Goal: Navigation & Orientation: Find specific page/section

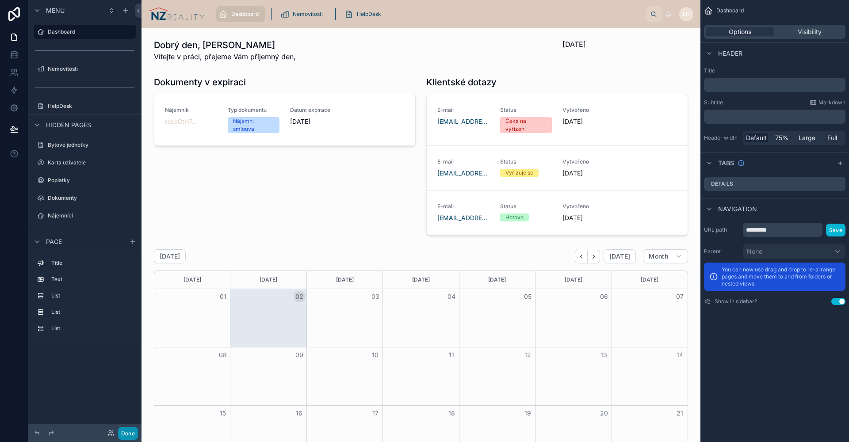
click at [126, 433] on button "Done" at bounding box center [128, 433] width 20 height 13
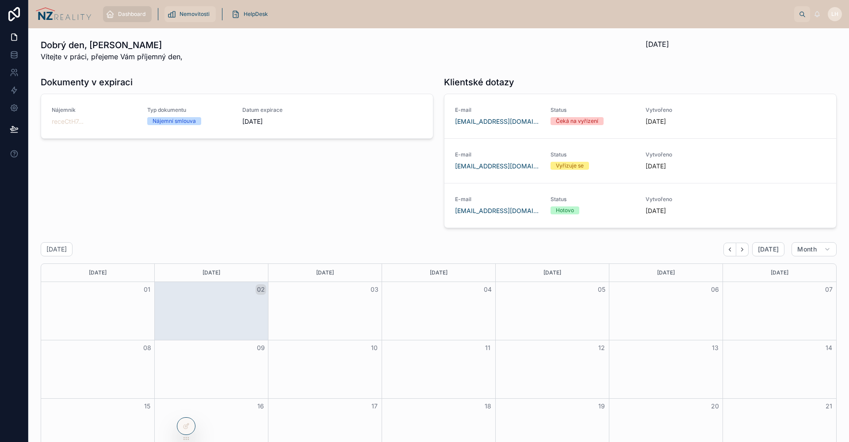
click at [194, 11] on span "Nemovitosti" at bounding box center [194, 14] width 30 height 7
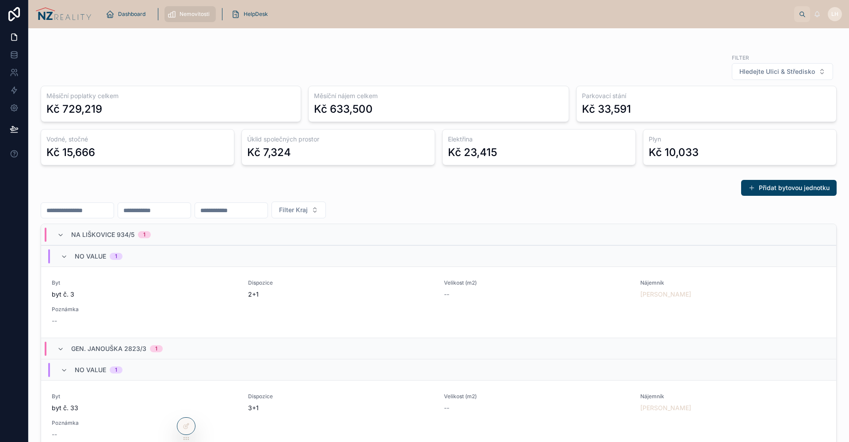
drag, startPoint x: 211, startPoint y: 62, endPoint x: 107, endPoint y: 73, distance: 104.4
click at [207, 63] on div "Filter Hledejte Ulici & Středisko" at bounding box center [438, 66] width 795 height 27
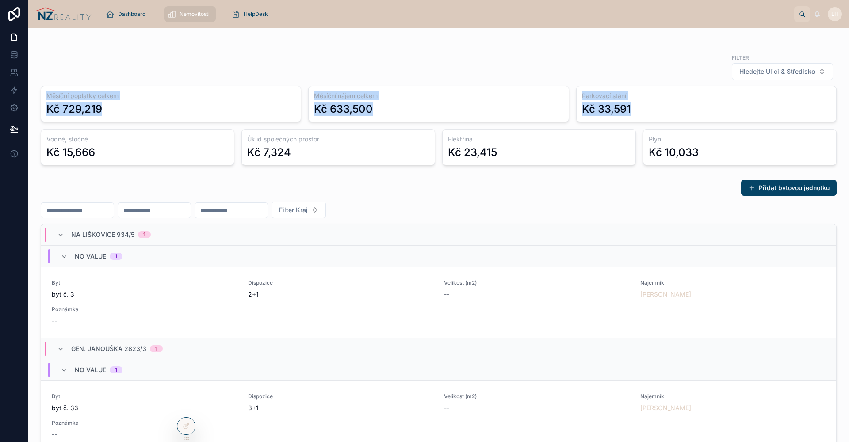
drag, startPoint x: 116, startPoint y: 116, endPoint x: 32, endPoint y: 98, distance: 86.2
click at [32, 98] on div "Filter Hledejte Ulici & Středisko Měsíční poplatky celkem Kč 729,219 Měsíční ná…" at bounding box center [438, 321] width 820 height 587
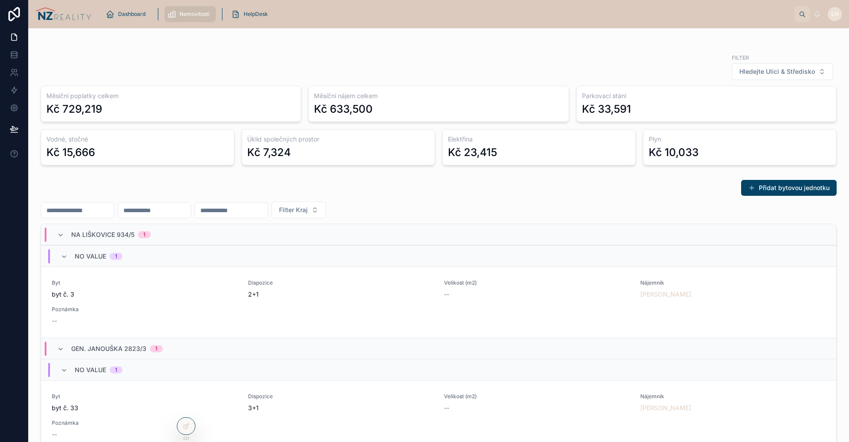
click at [86, 107] on div "Kč 729,219" at bounding box center [74, 109] width 56 height 14
drag, startPoint x: 111, startPoint y: 110, endPoint x: 39, endPoint y: 97, distance: 73.2
click at [39, 97] on div "Filter Hledejte Ulici & Středisko Měsíční poplatky celkem Kč 729,219 Měsíční ná…" at bounding box center [438, 108] width 806 height 119
click at [114, 101] on div "Měsíční poplatky celkem Kč 729,219" at bounding box center [171, 104] width 260 height 36
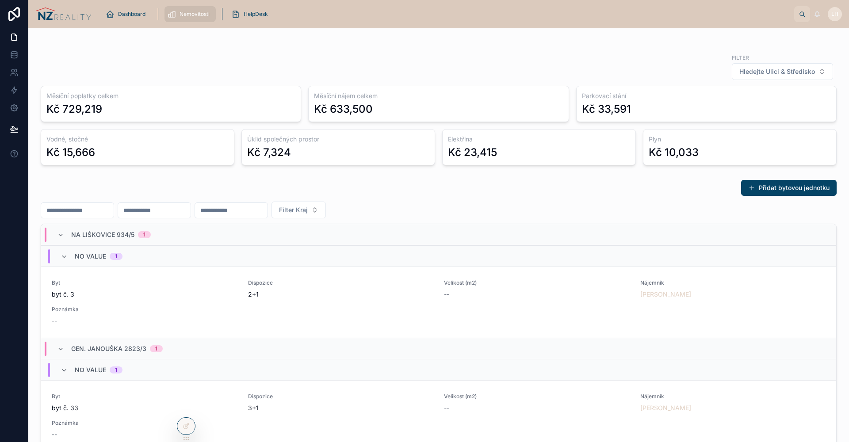
click at [114, 101] on div "Měsíční poplatky celkem Kč 729,219" at bounding box center [171, 104] width 260 height 36
click at [114, 102] on div "Měsíční poplatky celkem Kč 729,219" at bounding box center [171, 104] width 260 height 36
click at [132, 69] on div "Filter Hledejte Ulici & Středisko" at bounding box center [438, 66] width 795 height 27
click at [311, 48] on div "Filter Hledejte Ulici & Středisko Měsíční poplatky celkem Kč 729,219 Měsíční ná…" at bounding box center [438, 321] width 820 height 587
drag, startPoint x: 186, startPoint y: 438, endPoint x: 35, endPoint y: 441, distance: 151.6
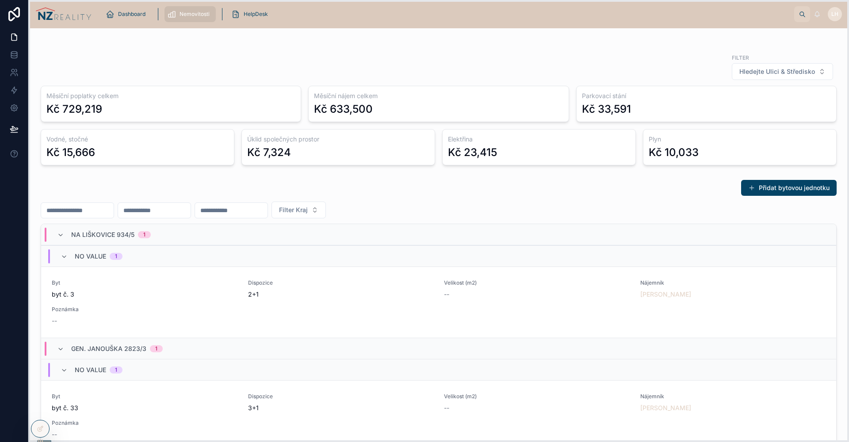
click at [42, 440] on icon at bounding box center [40, 441] width 7 height 7
click at [135, 20] on div "Dashboard" at bounding box center [127, 14] width 43 height 14
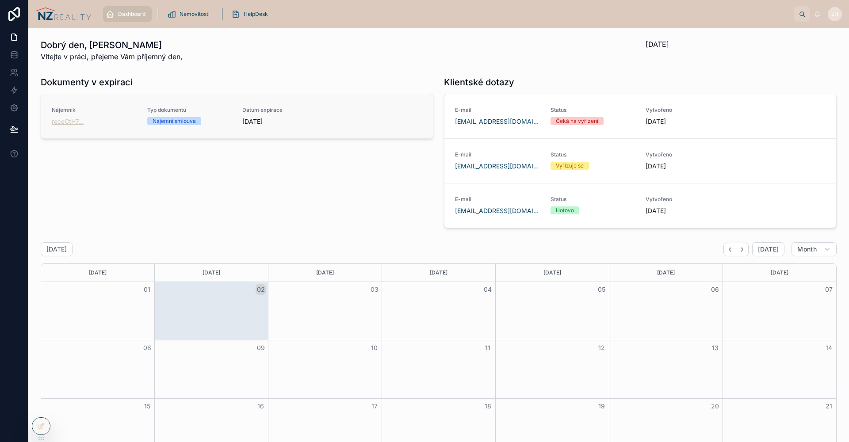
click at [75, 125] on span "receCtH7..." at bounding box center [68, 121] width 32 height 9
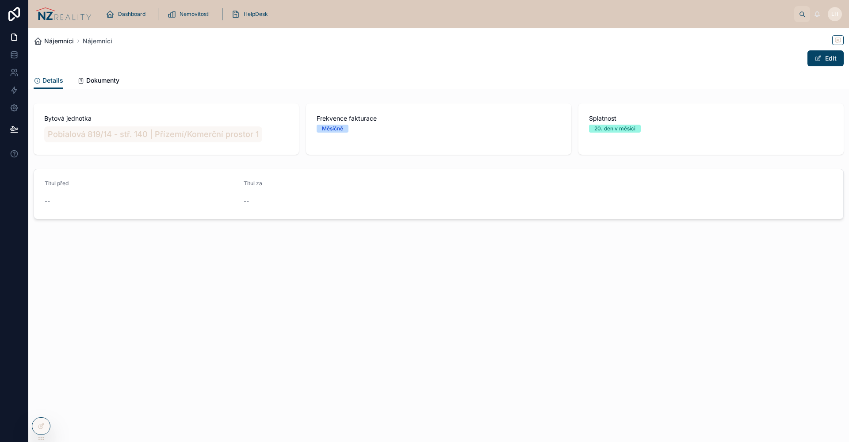
click at [51, 42] on span "Nájemníci" at bounding box center [59, 41] width 30 height 9
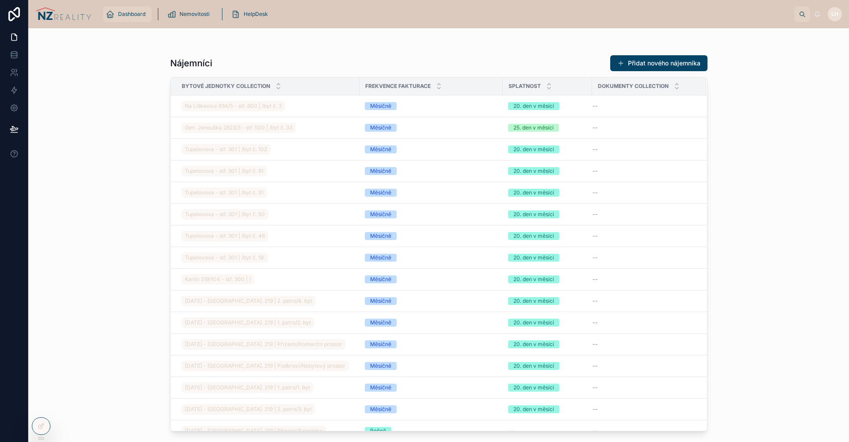
click at [123, 17] on span "Dashboard" at bounding box center [131, 14] width 27 height 7
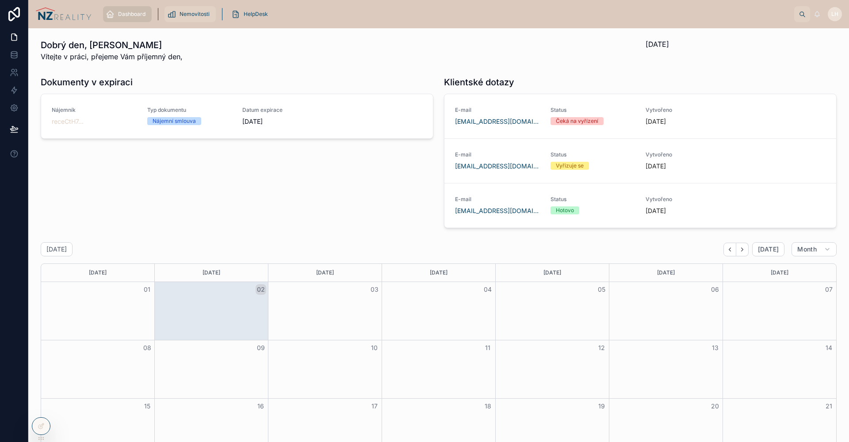
click at [189, 16] on span "Nemovitosti" at bounding box center [194, 14] width 30 height 7
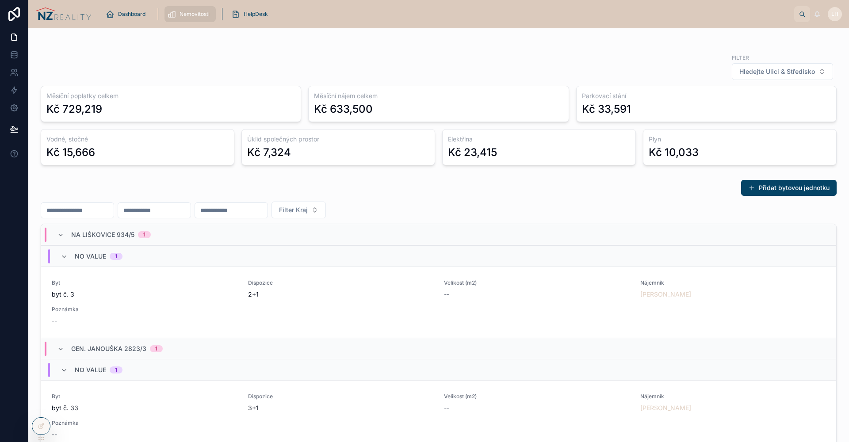
scroll to position [13, 0]
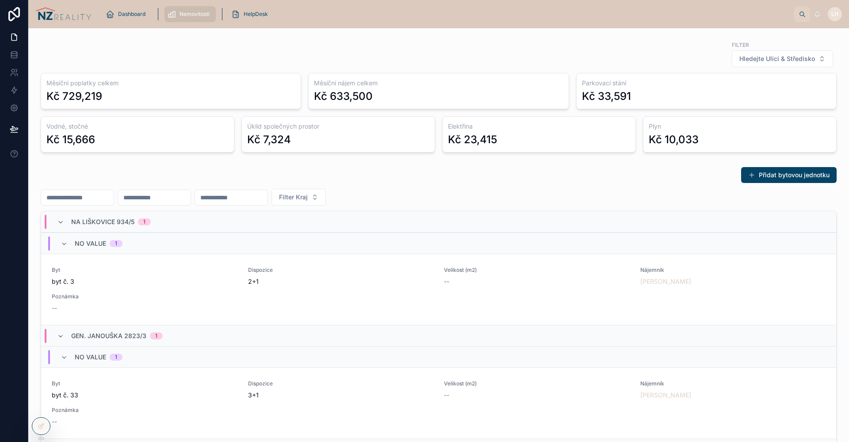
click at [114, 5] on div "Dashboard Nemovitosti HelpDesk" at bounding box center [446, 13] width 695 height 19
click at [125, 20] on div "Dashboard" at bounding box center [127, 14] width 43 height 14
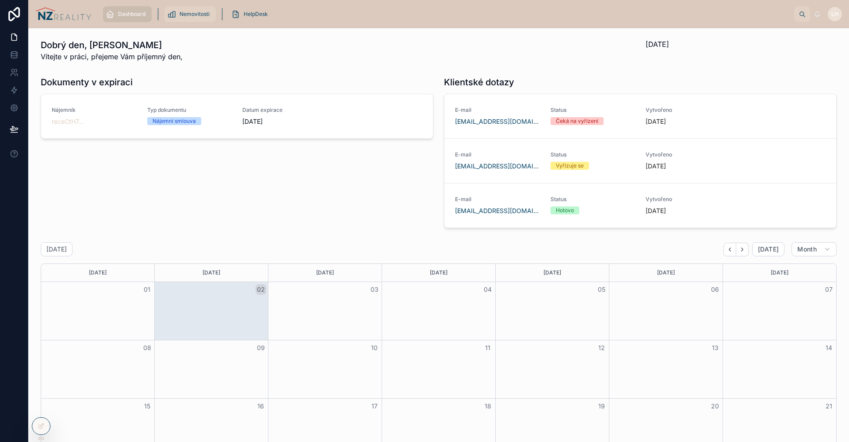
click at [186, 15] on span "Nemovitosti" at bounding box center [194, 14] width 30 height 7
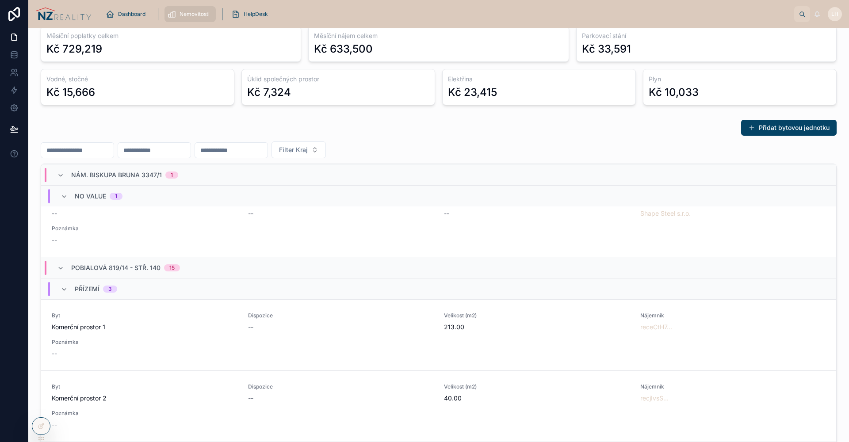
scroll to position [1329, 0]
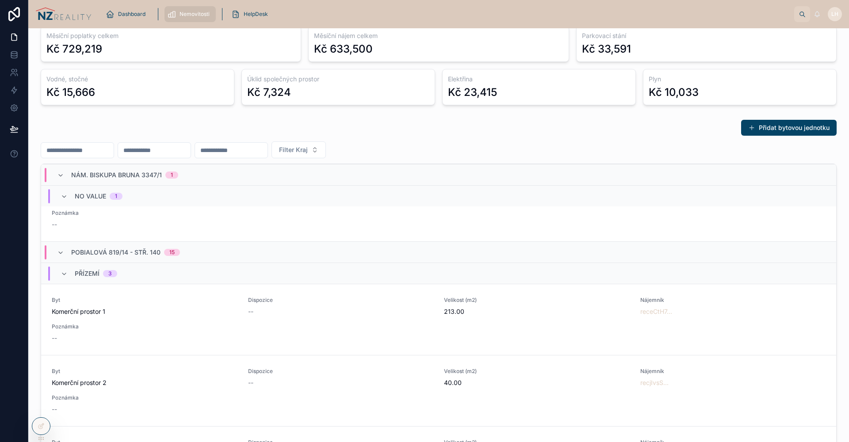
click at [68, 175] on div "Nám. Biskupa Bruna 3347/1 1" at bounding box center [117, 175] width 121 height 14
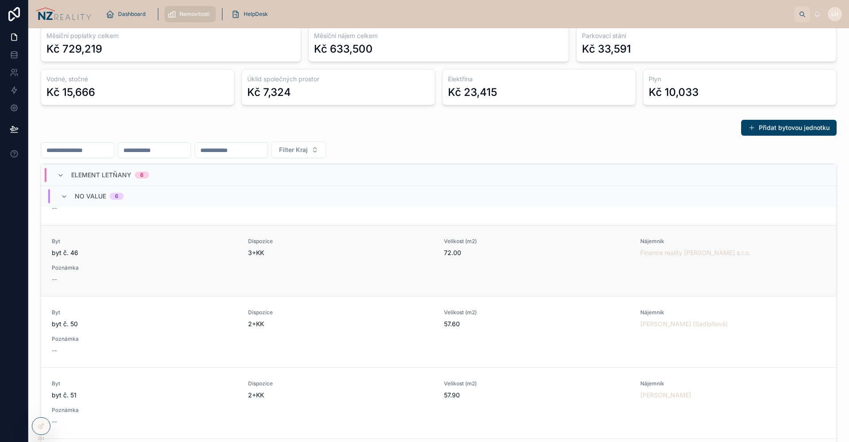
scroll to position [0, 0]
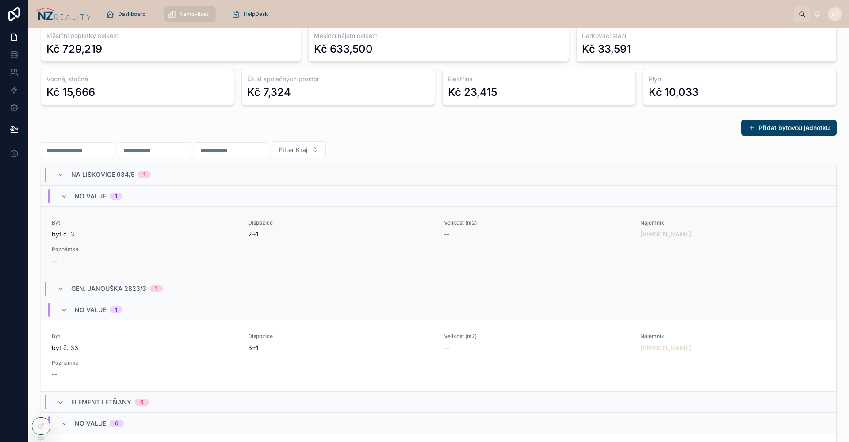
click at [640, 238] on span "[PERSON_NAME]" at bounding box center [665, 234] width 51 height 9
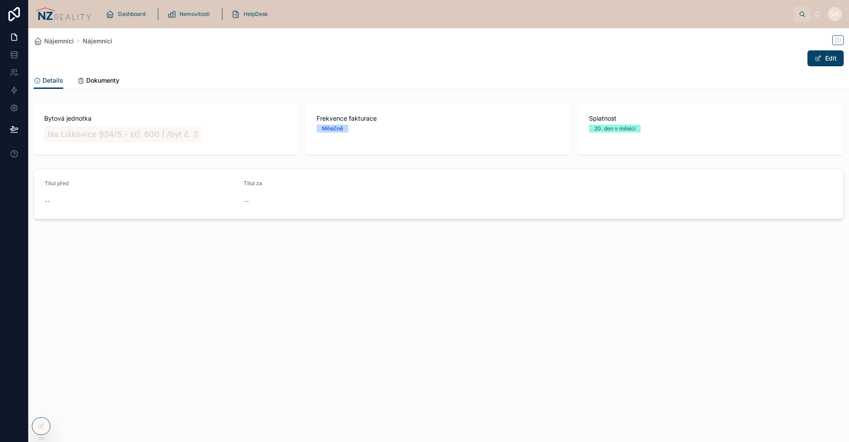
click at [173, 83] on div "Details Dokumenty" at bounding box center [439, 80] width 810 height 17
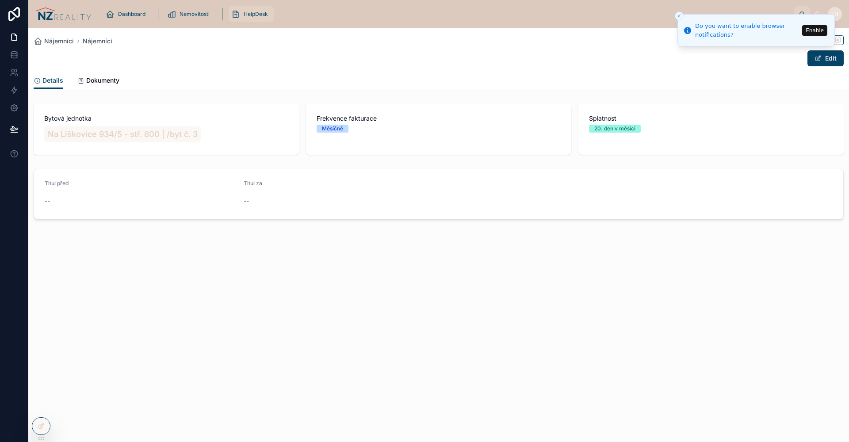
click at [249, 16] on span "HelpDesk" at bounding box center [256, 14] width 24 height 7
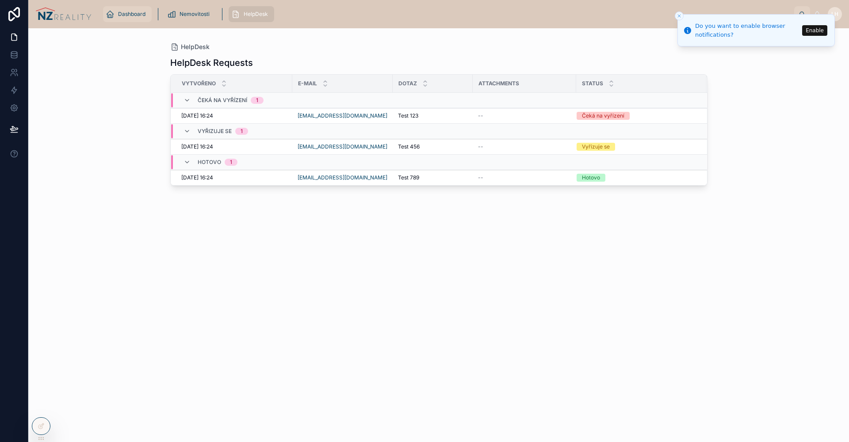
click at [109, 21] on link "Dashboard" at bounding box center [127, 14] width 49 height 16
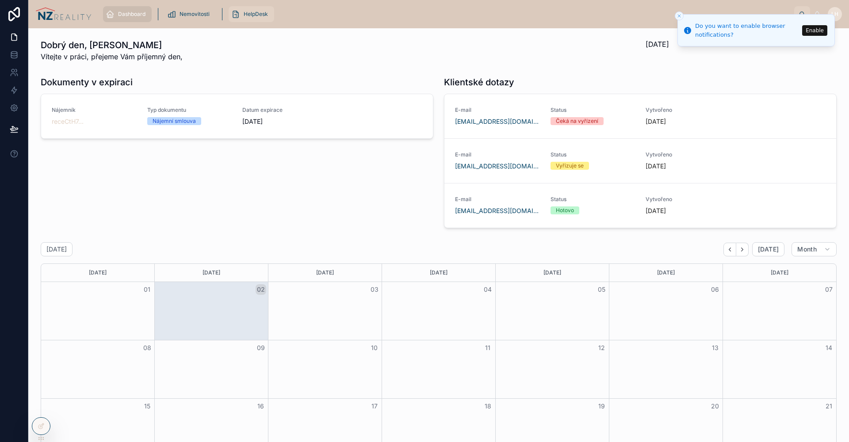
click at [240, 14] on icon "scrollable content" at bounding box center [235, 14] width 9 height 9
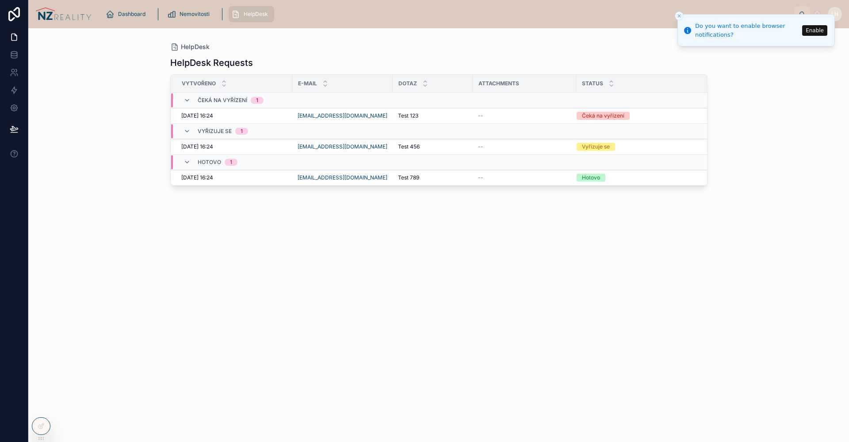
click at [249, 64] on h1 "HelpDesk Requests" at bounding box center [211, 63] width 83 height 12
click at [250, 64] on h1 "HelpDesk Requests" at bounding box center [211, 63] width 83 height 12
click at [145, 60] on div "HelpDesk HelpDesk Requests Vytvořeno E-mail Dotaz Attachments Status Čeká na vy…" at bounding box center [438, 235] width 820 height 414
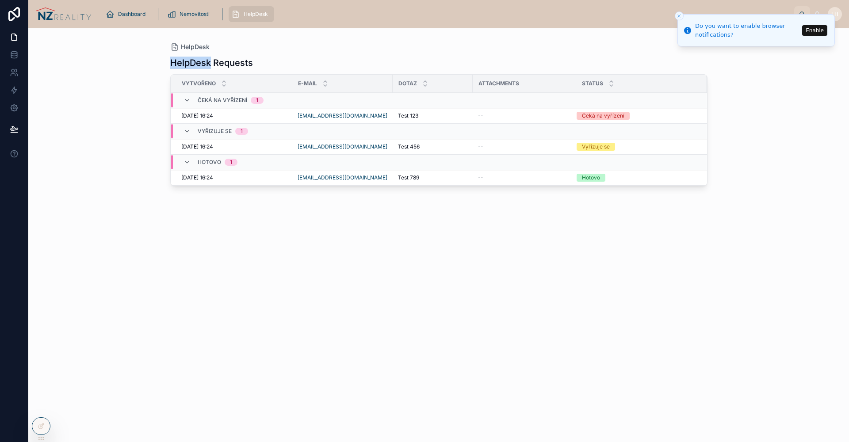
click at [145, 60] on div "HelpDesk HelpDesk Requests Vytvořeno E-mail Dotaz Attachments Status Čeká na vy…" at bounding box center [438, 235] width 820 height 414
click at [680, 11] on button "Close toast" at bounding box center [678, 15] width 9 height 9
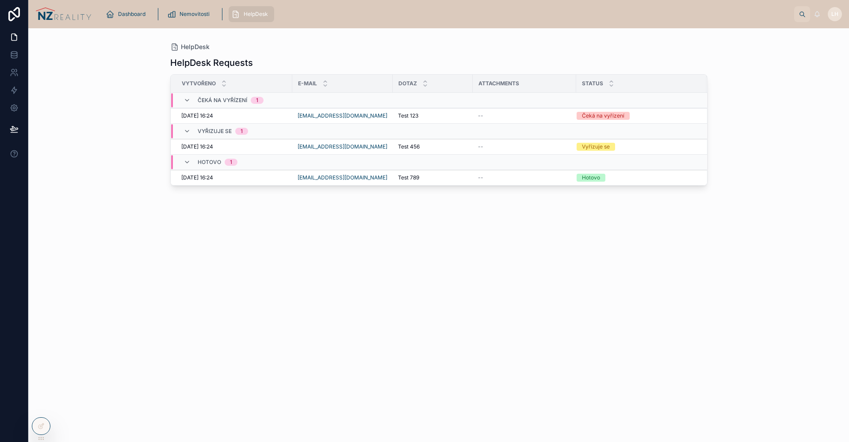
click at [217, 51] on div "HelpDesk Requests Vytvořeno E-mail Dotaz Attachments Status Čeká na vyřízení 1 …" at bounding box center [438, 241] width 537 height 380
click at [217, 49] on div "HelpDesk" at bounding box center [438, 46] width 537 height 9
click at [214, 48] on div "HelpDesk" at bounding box center [438, 46] width 537 height 9
click at [209, 47] on div "HelpDesk" at bounding box center [438, 46] width 537 height 9
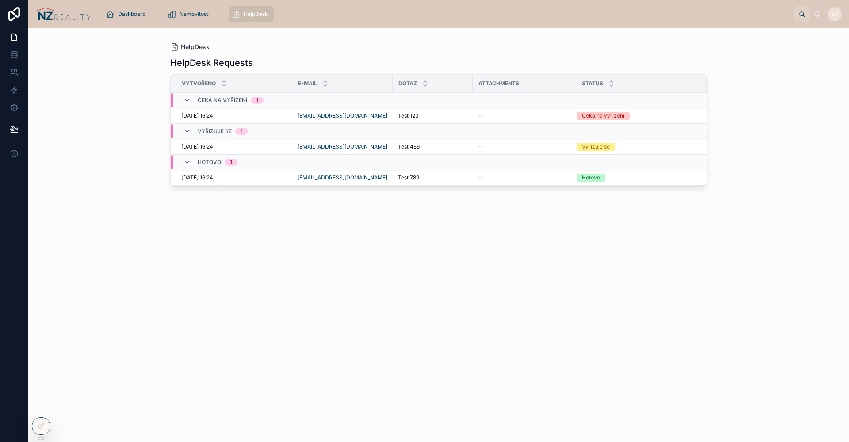
click at [197, 46] on span "HelpDesk" at bounding box center [195, 46] width 29 height 9
click at [122, 10] on div "Dashboard" at bounding box center [127, 14] width 43 height 14
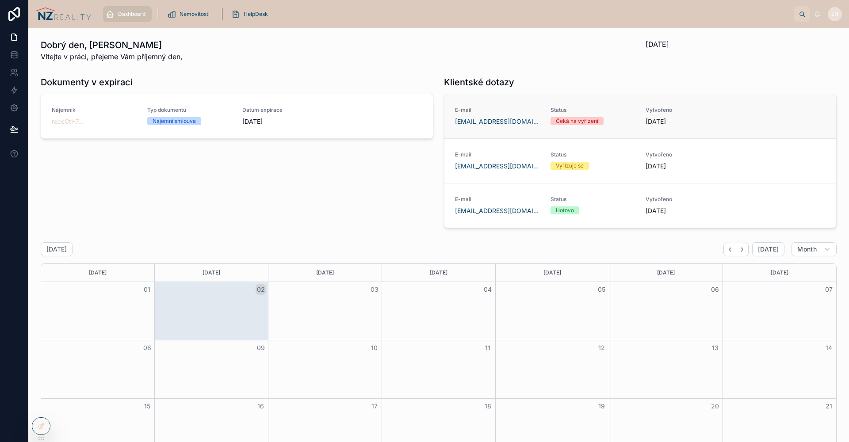
click at [518, 123] on div "[EMAIL_ADDRESS][DOMAIN_NAME]" at bounding box center [497, 121] width 85 height 9
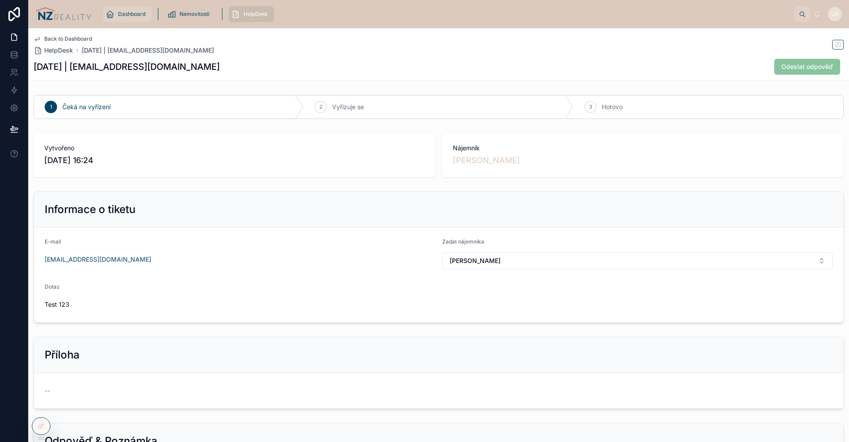
click at [137, 14] on span "Dashboard" at bounding box center [131, 14] width 27 height 7
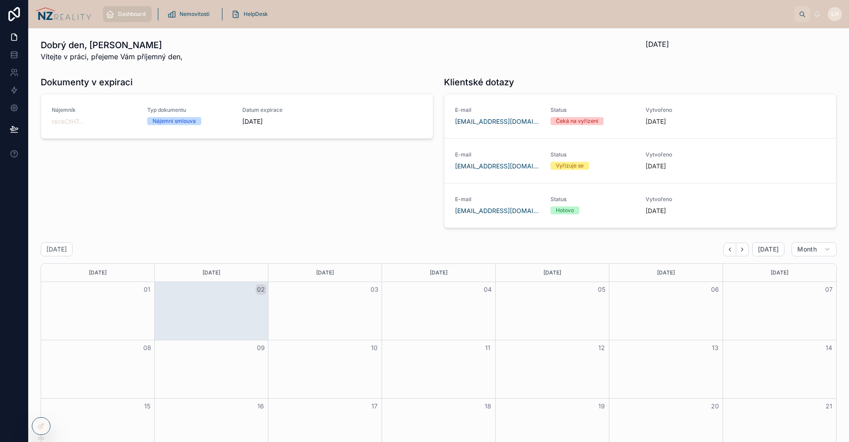
click at [115, 191] on div "Dokumenty v expiraci Nájemník receCtH7... Typ dokumentu Nájemní smlouva Datum e…" at bounding box center [236, 151] width 403 height 159
click at [11, 70] on icon at bounding box center [14, 72] width 9 height 9
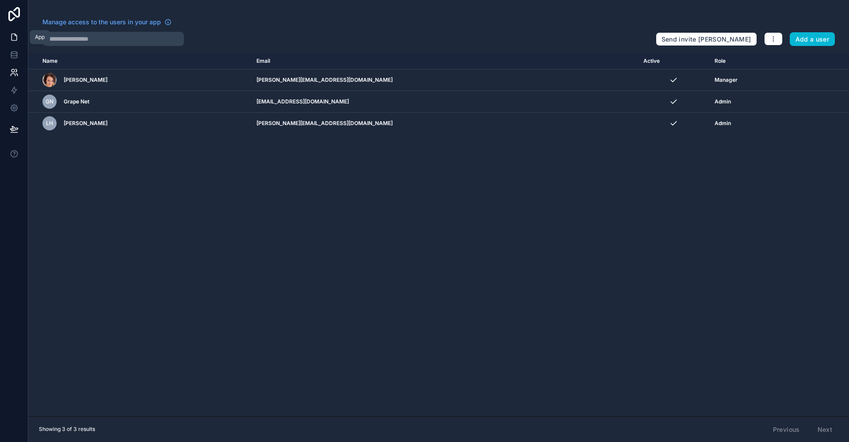
click at [11, 42] on link at bounding box center [14, 37] width 28 height 18
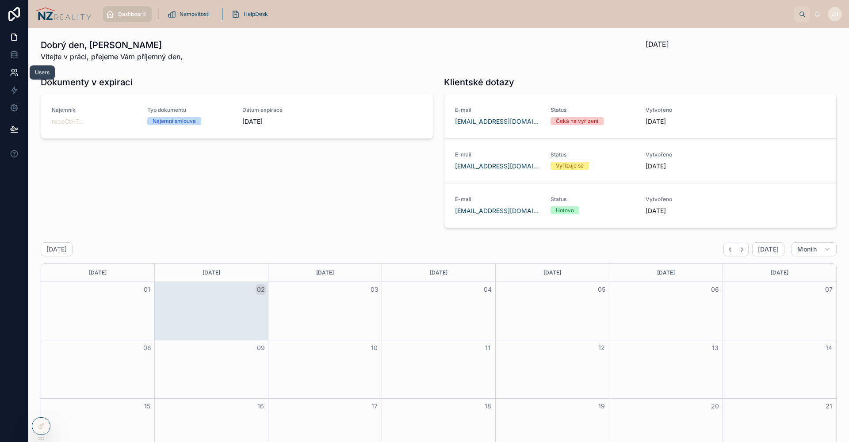
drag, startPoint x: 7, startPoint y: 72, endPoint x: 24, endPoint y: 81, distance: 19.6
click at [7, 72] on link at bounding box center [14, 73] width 28 height 18
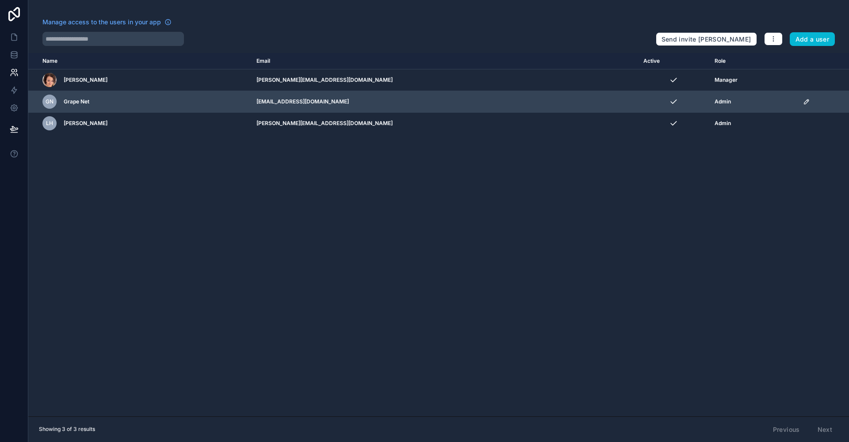
click at [797, 102] on td "scrollable content" at bounding box center [822, 102] width 51 height 22
click at [803, 103] on icon "scrollable content" at bounding box center [806, 101] width 7 height 7
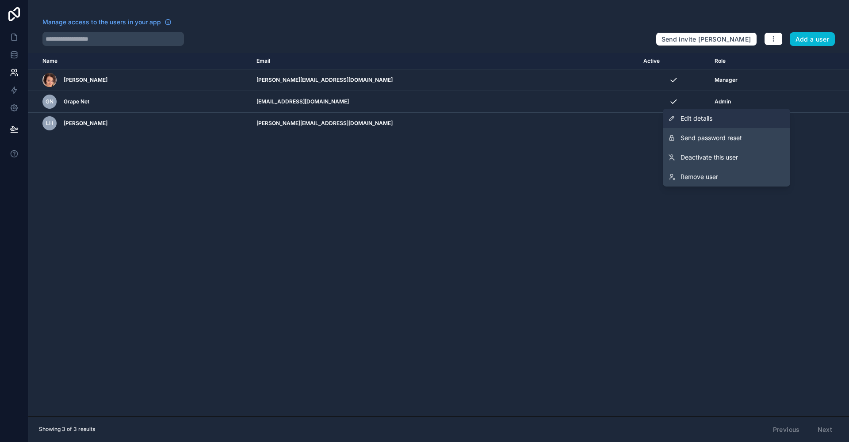
click at [773, 117] on link "Edit details" at bounding box center [725, 118] width 127 height 19
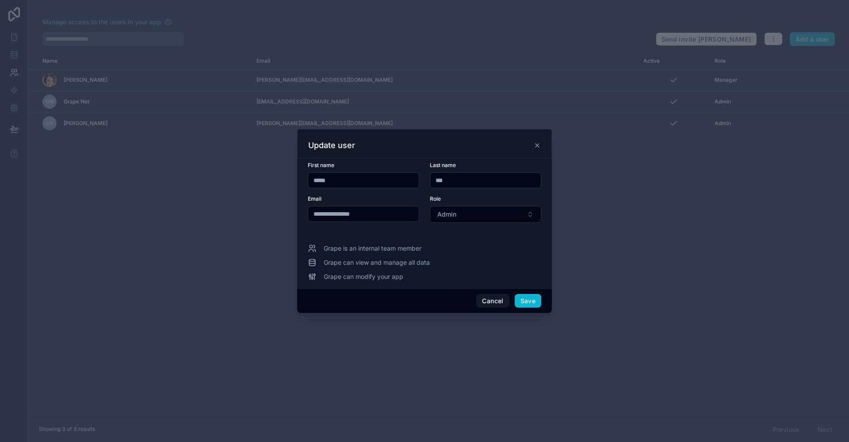
click at [481, 224] on form "**********" at bounding box center [424, 198] width 233 height 72
click at [481, 221] on button "Admin" at bounding box center [485, 214] width 111 height 17
click at [479, 202] on div "Role" at bounding box center [485, 198] width 111 height 7
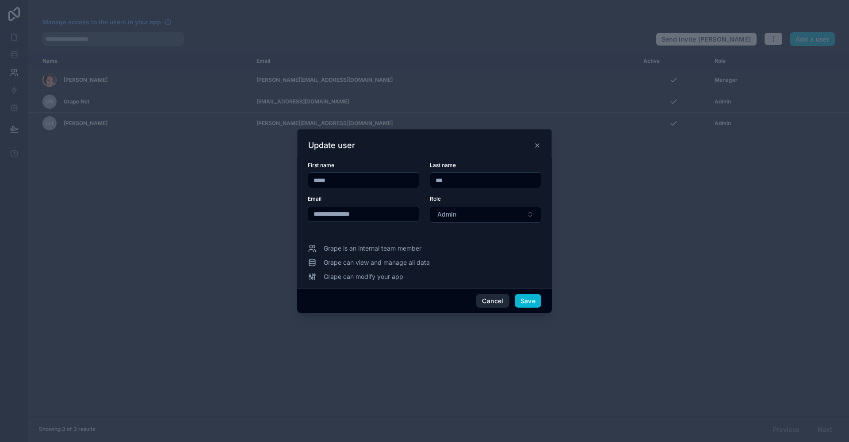
click at [491, 301] on button "Cancel" at bounding box center [492, 301] width 33 height 14
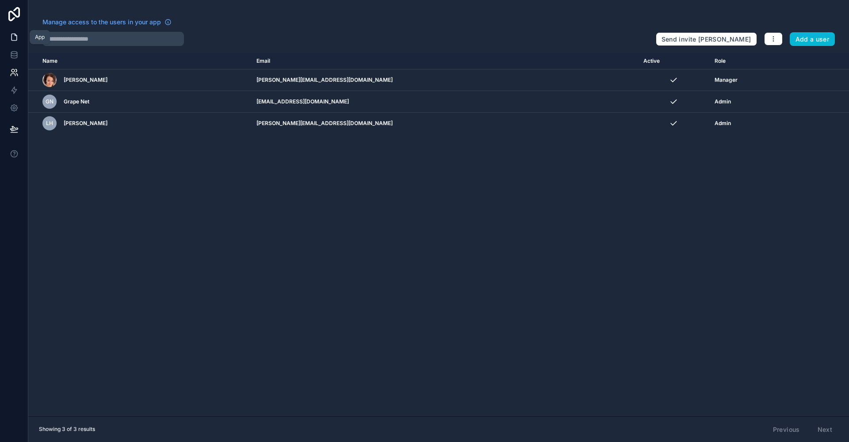
click at [10, 33] on icon at bounding box center [14, 37] width 9 height 9
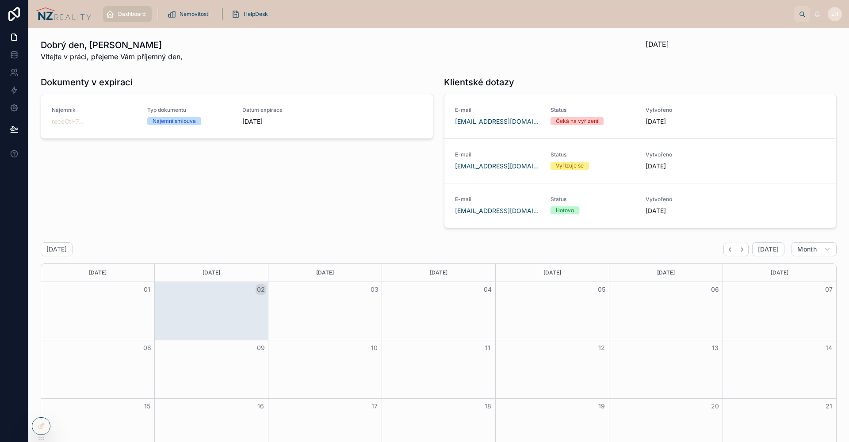
click at [80, 20] on img at bounding box center [63, 14] width 56 height 14
drag, startPoint x: 233, startPoint y: 55, endPoint x: 138, endPoint y: 36, distance: 97.0
click at [190, 42] on div "Dobrý den, [PERSON_NAME] v práci, přejeme Vám příjemný den," at bounding box center [338, 50] width 594 height 23
click at [180, 58] on span "Vítejte v práci, přejeme Vám příjemný den," at bounding box center [112, 56] width 142 height 11
drag, startPoint x: 187, startPoint y: 57, endPoint x: 32, endPoint y: 46, distance: 155.5
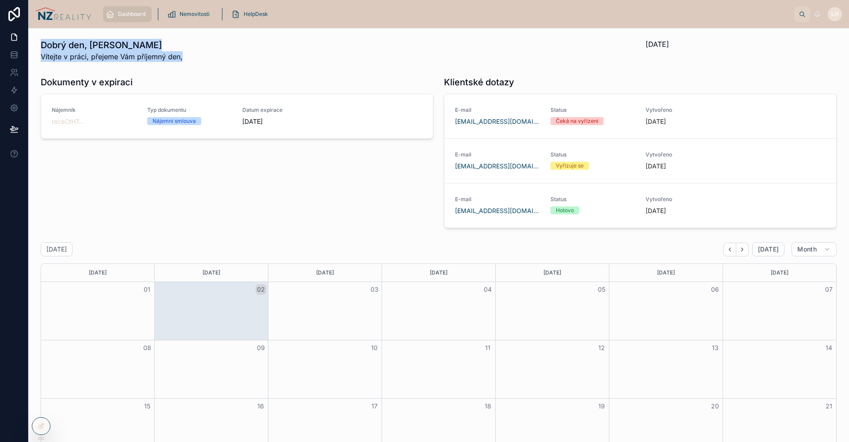
click at [32, 46] on div "Dobrý den, [PERSON_NAME] v práci, přejeme Vám příjemný den, [DATE] Dokumenty v …" at bounding box center [438, 330] width 820 height 605
click at [35, 46] on div "Dobrý den, [PERSON_NAME] v práci, přejeme Vám příjemný den," at bounding box center [337, 50] width 605 height 30
drag, startPoint x: 36, startPoint y: 46, endPoint x: 207, endPoint y: 55, distance: 171.7
click at [207, 55] on div "Dobrý den, [PERSON_NAME] v práci, přejeme Vám příjemný den," at bounding box center [337, 50] width 605 height 30
click at [207, 55] on div "Dobrý den, [PERSON_NAME] v práci, přejeme Vám příjemný den," at bounding box center [338, 50] width 594 height 23
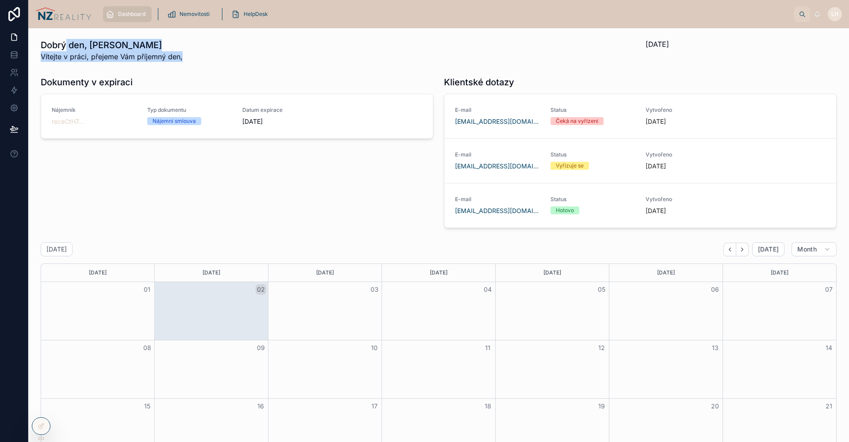
drag, startPoint x: 188, startPoint y: 56, endPoint x: 65, endPoint y: 41, distance: 123.8
click at [65, 41] on div "Dobrý den, [PERSON_NAME] v práci, přejeme Vám příjemný den," at bounding box center [338, 50] width 594 height 23
click at [43, 46] on h1 "Dobrý den, [PERSON_NAME]" at bounding box center [112, 45] width 142 height 12
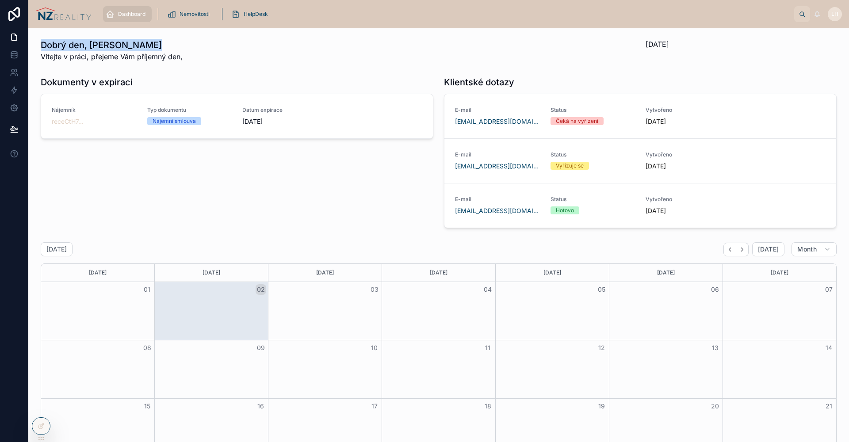
click at [44, 46] on h1 "Dobrý den, [PERSON_NAME]" at bounding box center [112, 45] width 142 height 12
drag, startPoint x: 183, startPoint y: 56, endPoint x: 45, endPoint y: 29, distance: 141.4
click at [45, 29] on div "Dobrý den, [PERSON_NAME] v práci, přejeme Vám příjemný den, [DATE] Dokumenty v …" at bounding box center [438, 330] width 820 height 605
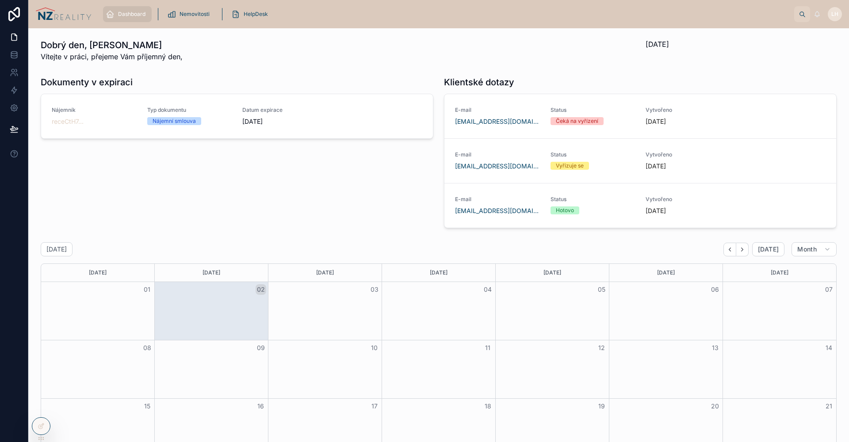
click at [195, 56] on div "Dobrý den, [PERSON_NAME] v práci, přejeme Vám příjemný den," at bounding box center [338, 50] width 594 height 23
drag, startPoint x: 165, startPoint y: 54, endPoint x: 78, endPoint y: 34, distance: 89.4
click at [81, 33] on div "Dobrý den, [PERSON_NAME] v práci, přejeme Vám příjemný den, [DATE] Dokumenty v …" at bounding box center [438, 330] width 820 height 605
click at [234, 57] on div "Dobrý den, [PERSON_NAME] v práci, přejeme Vám příjemný den," at bounding box center [338, 50] width 594 height 23
drag, startPoint x: 199, startPoint y: 58, endPoint x: 66, endPoint y: 39, distance: 134.9
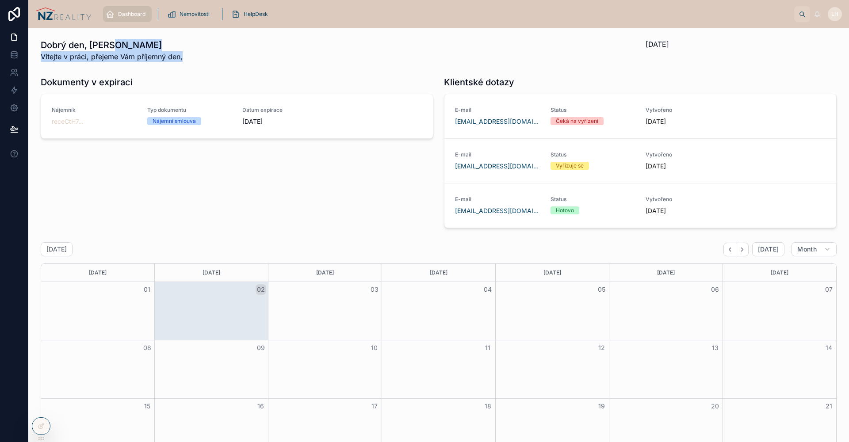
click at [73, 41] on div "Dobrý den, [PERSON_NAME] v práci, přejeme Vám příjemný den," at bounding box center [338, 50] width 594 height 23
drag, startPoint x: 39, startPoint y: 42, endPoint x: 263, endPoint y: 67, distance: 225.0
click at [263, 67] on div "Dobrý den, [PERSON_NAME] v práci, přejeme Vám příjemný den, [DATE] Dokumenty v …" at bounding box center [438, 330] width 820 height 605
